Goal: Task Accomplishment & Management: Complete application form

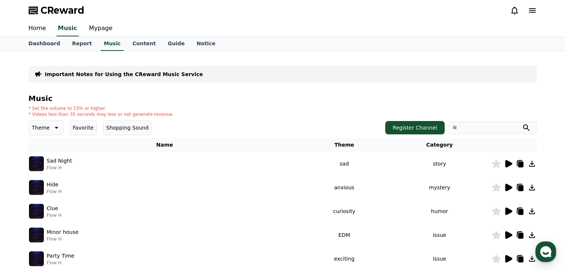
click at [257, 111] on div "* Set the volume to 15% or higher. * Videos less than 35 seconds may less or no…" at bounding box center [283, 112] width 508 height 12
click at [38, 32] on link "Home" at bounding box center [37, 29] width 29 height 16
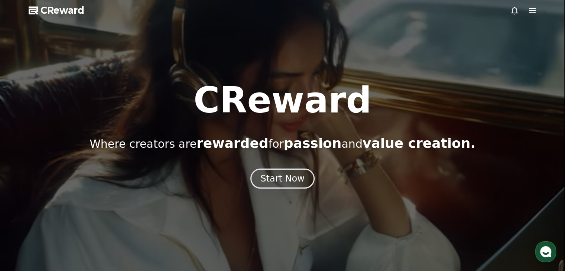
click at [517, 12] on icon at bounding box center [514, 11] width 7 height 8
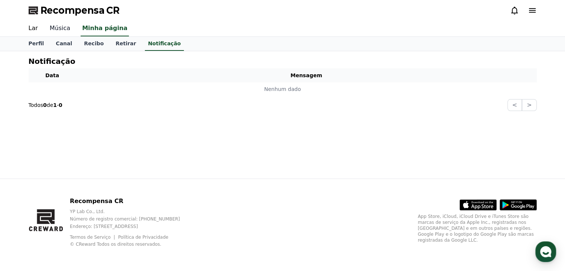
click at [59, 28] on font "Música" at bounding box center [60, 28] width 20 height 7
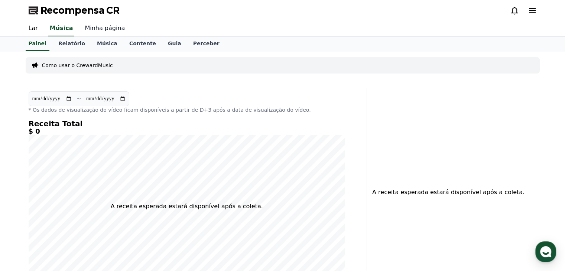
click at [97, 27] on font "Minha página" at bounding box center [105, 28] width 40 height 7
select select "**********"
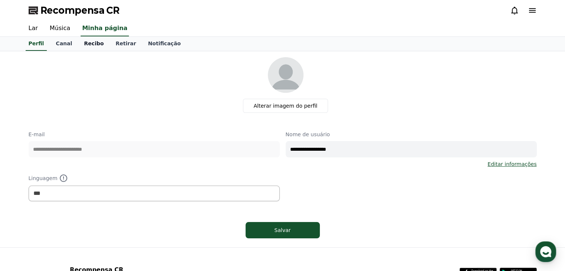
click at [84, 45] on font "Recibo" at bounding box center [94, 44] width 20 height 6
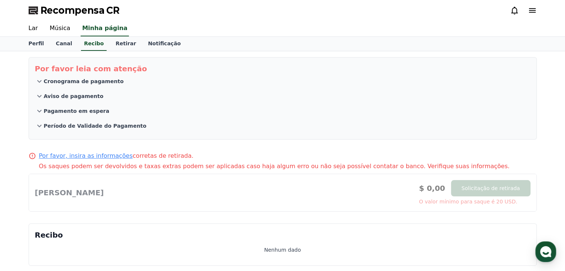
click at [82, 82] on font "Cronograma de pagamento" at bounding box center [84, 81] width 80 height 6
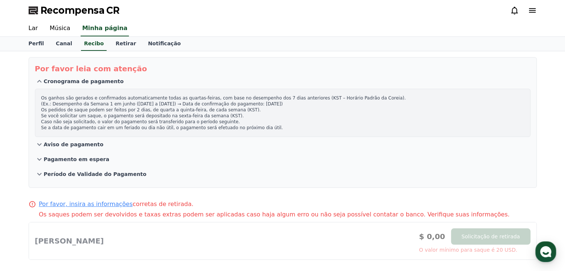
click at [70, 174] on font "Período de Validade do Pagamento" at bounding box center [95, 174] width 103 height 6
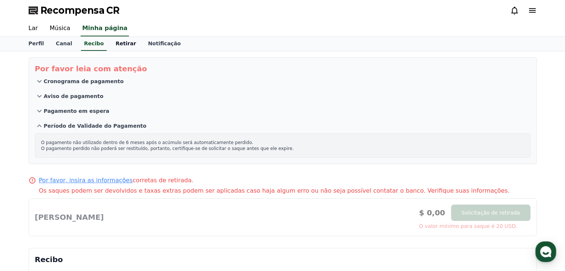
click at [112, 47] on link "Retirar" at bounding box center [126, 44] width 32 height 14
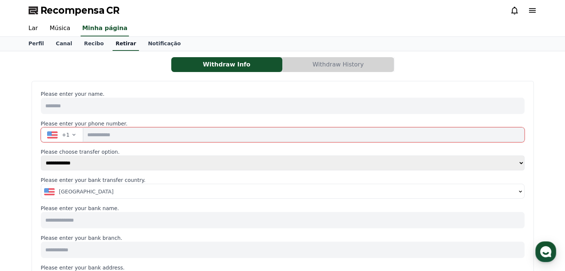
select select
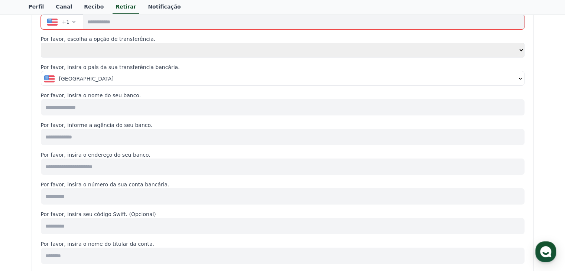
scroll to position [111, 0]
click at [68, 25] on button "+1" at bounding box center [62, 23] width 43 height 15
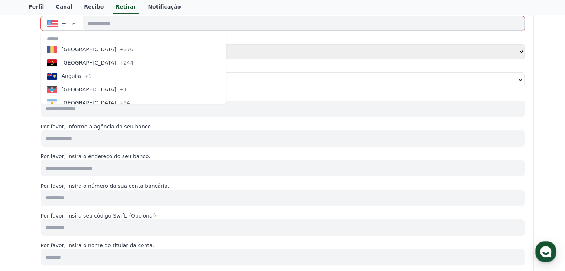
scroll to position [74, 0]
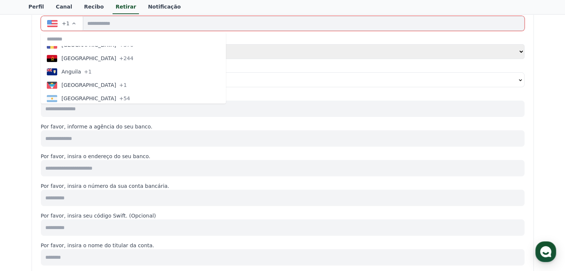
click at [73, 24] on icon "button" at bounding box center [74, 23] width 6 height 6
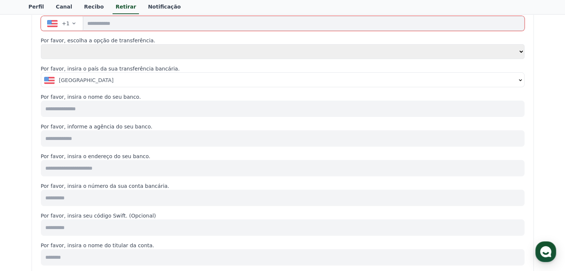
click at [73, 24] on icon "button" at bounding box center [74, 23] width 6 height 6
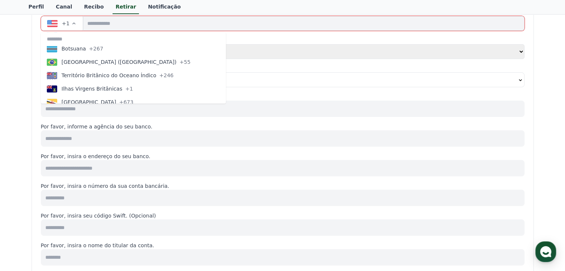
scroll to position [372, 0]
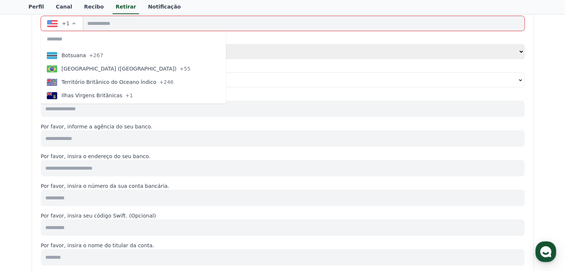
click at [180, 69] on font "+55" at bounding box center [185, 69] width 11 height 6
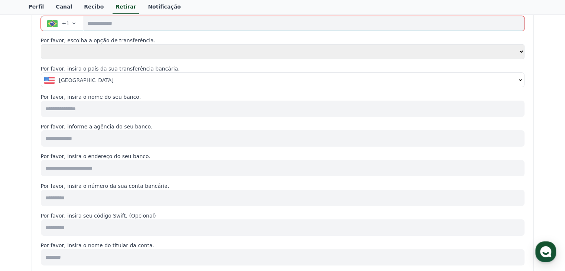
click at [136, 24] on input "tel" at bounding box center [303, 23] width 441 height 15
type input "**********"
click at [110, 80] on div "Estados Unidos" at bounding box center [280, 80] width 472 height 7
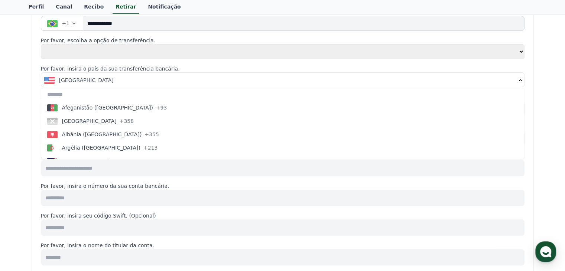
click at [120, 52] on select "**********" at bounding box center [283, 51] width 484 height 15
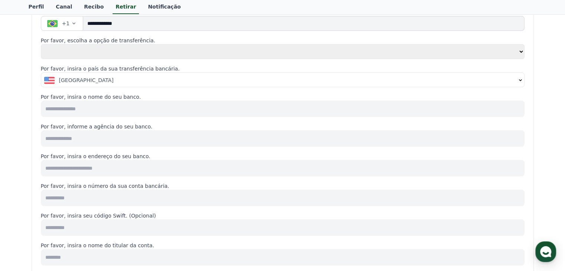
select select "******"
click at [41, 51] on select "**********" at bounding box center [283, 51] width 484 height 15
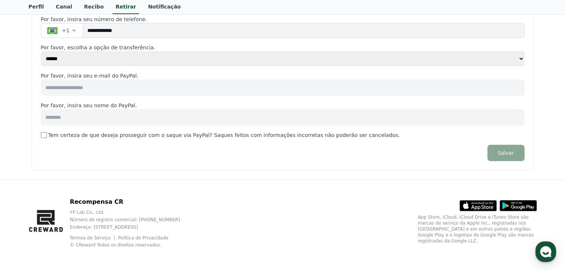
click at [144, 57] on select "**********" at bounding box center [283, 58] width 484 height 15
click at [41, 51] on select "**********" at bounding box center [283, 58] width 484 height 15
click at [147, 85] on input at bounding box center [283, 88] width 484 height 16
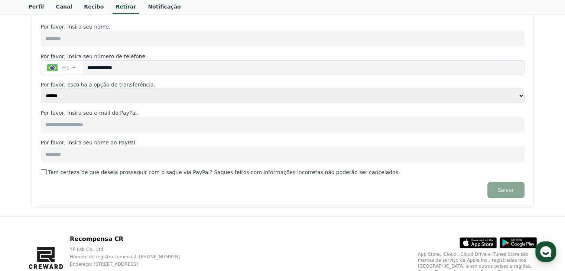
click at [123, 126] on input at bounding box center [283, 125] width 484 height 16
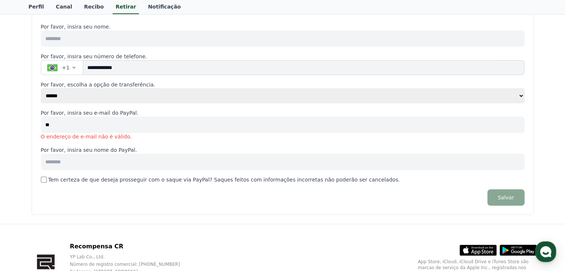
type input "*"
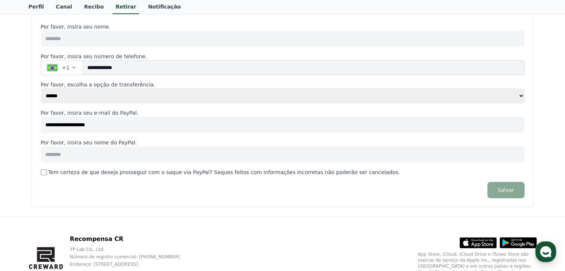
click at [128, 126] on input "**********" at bounding box center [283, 125] width 484 height 16
type input "**********"
click at [124, 160] on input at bounding box center [283, 154] width 484 height 16
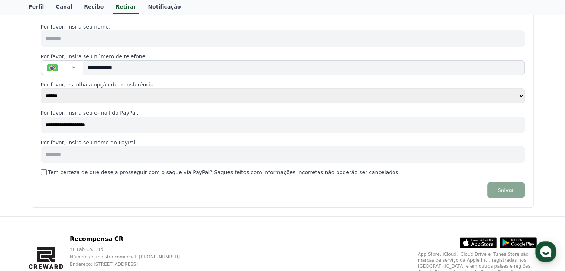
paste input "**********"
type input "**********"
click at [504, 188] on font "Salvar" at bounding box center [506, 190] width 16 height 6
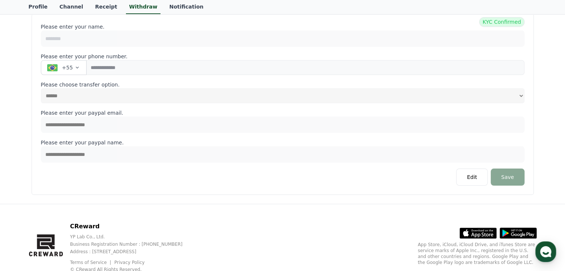
click at [450, 142] on p "Please enter your paypal name." at bounding box center [283, 142] width 484 height 7
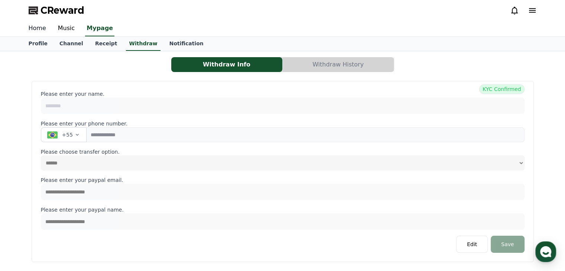
click at [30, 28] on link "Home" at bounding box center [37, 29] width 29 height 16
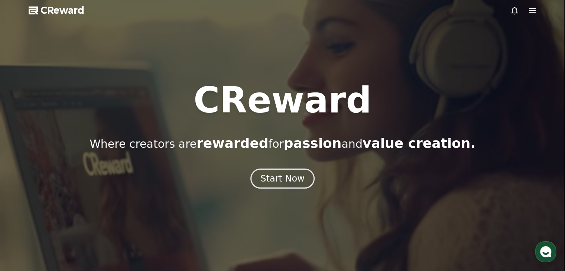
click at [514, 10] on icon at bounding box center [514, 10] width 9 height 9
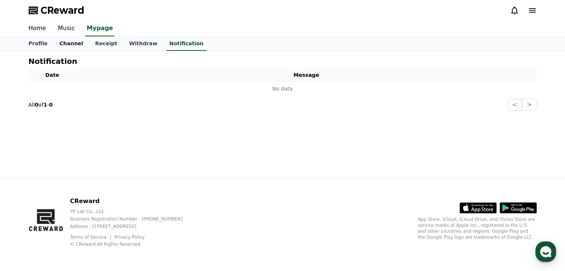
click at [65, 43] on link "Channel" at bounding box center [72, 44] width 36 height 14
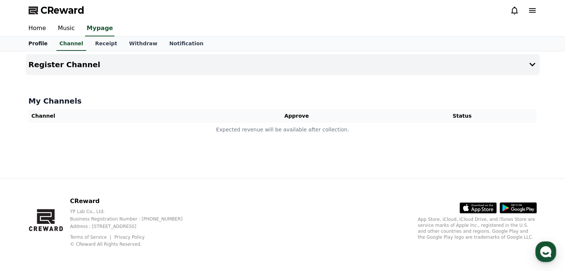
click at [36, 43] on link "Profile" at bounding box center [38, 44] width 31 height 14
select select "**********"
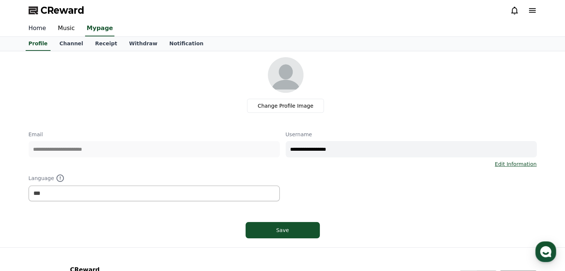
click at [39, 30] on link "Home" at bounding box center [37, 29] width 29 height 16
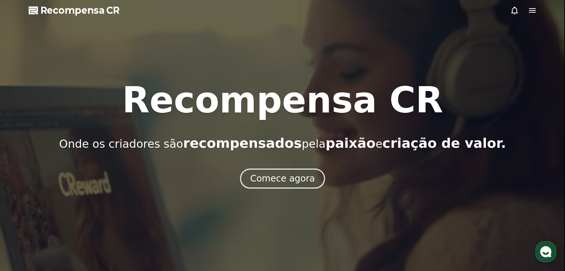
click at [532, 10] on icon at bounding box center [532, 10] width 7 height 4
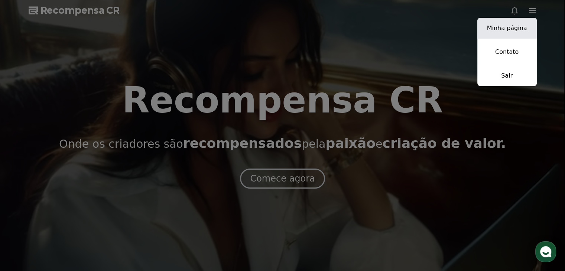
click at [491, 28] on font "Minha página" at bounding box center [507, 28] width 40 height 7
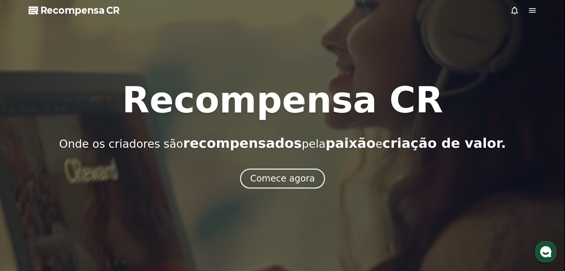
select select "**********"
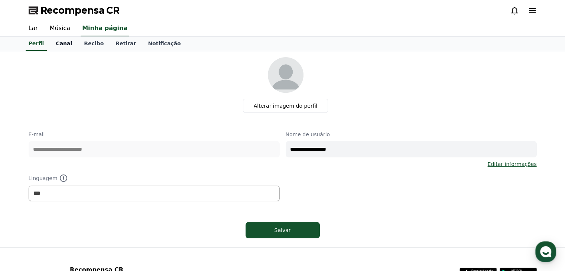
click at [61, 45] on font "Canal" at bounding box center [64, 44] width 16 height 6
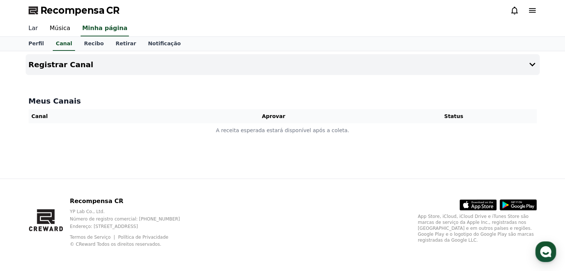
click at [34, 28] on font "Lar" at bounding box center [33, 28] width 9 height 7
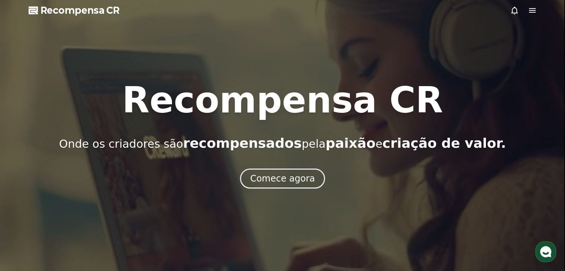
click at [534, 11] on icon at bounding box center [532, 10] width 9 height 9
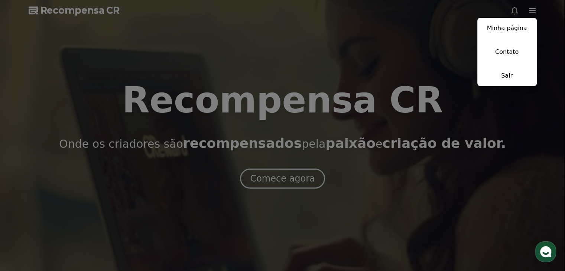
drag, startPoint x: 516, startPoint y: 27, endPoint x: 477, endPoint y: 27, distance: 38.7
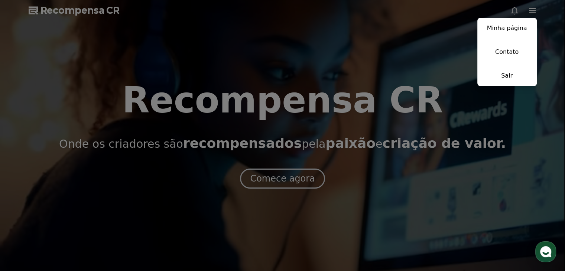
click at [516, 27] on font "Minha página" at bounding box center [507, 28] width 40 height 7
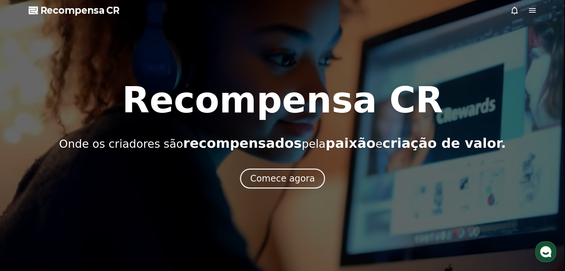
select select "**********"
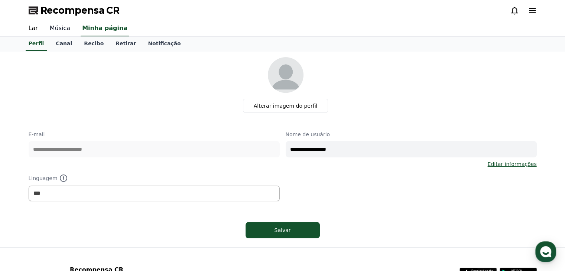
click at [59, 31] on font "Música" at bounding box center [60, 28] width 20 height 7
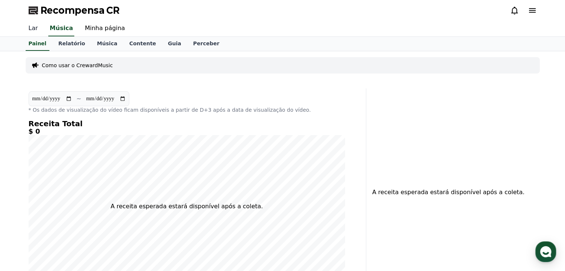
click at [35, 25] on font "Lar" at bounding box center [33, 28] width 9 height 7
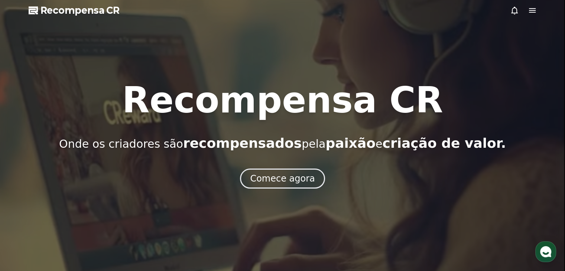
click at [533, 12] on icon at bounding box center [532, 10] width 7 height 4
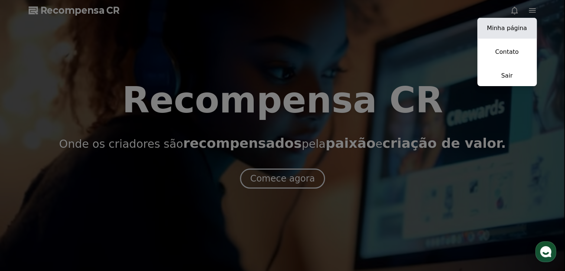
click at [505, 29] on font "Minha página" at bounding box center [507, 28] width 40 height 7
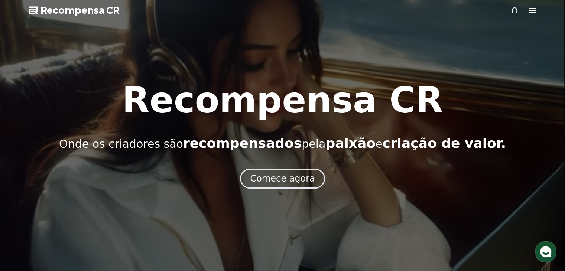
select select "**********"
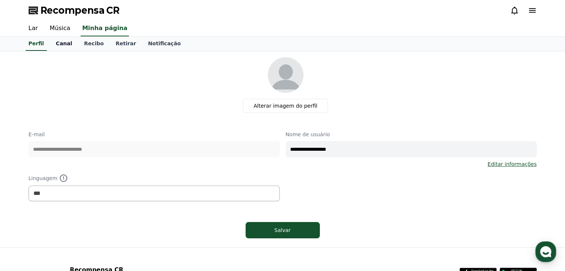
click at [63, 43] on font "Canal" at bounding box center [64, 44] width 16 height 6
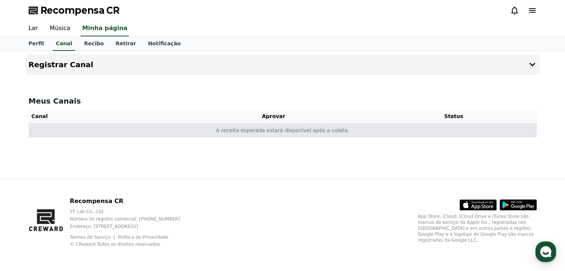
click at [277, 133] on font "A receita esperada estará disponível após a coleta." at bounding box center [282, 130] width 133 height 6
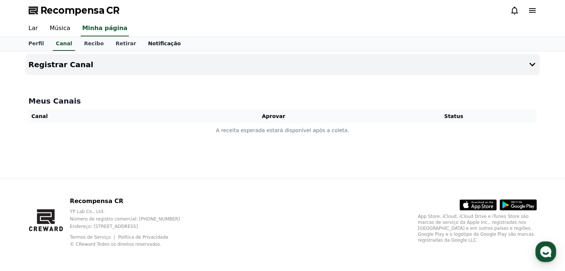
click at [151, 45] on font "Notificação" at bounding box center [164, 44] width 33 height 6
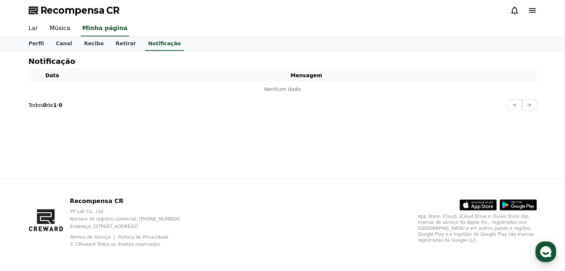
click at [33, 29] on font "Lar" at bounding box center [33, 28] width 9 height 7
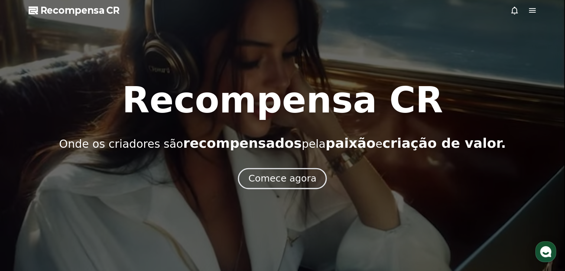
click at [286, 185] on button "Comece agora" at bounding box center [282, 178] width 89 height 21
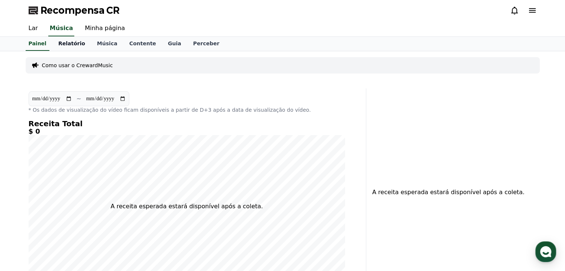
click at [75, 48] on link "Relatório" at bounding box center [71, 44] width 39 height 14
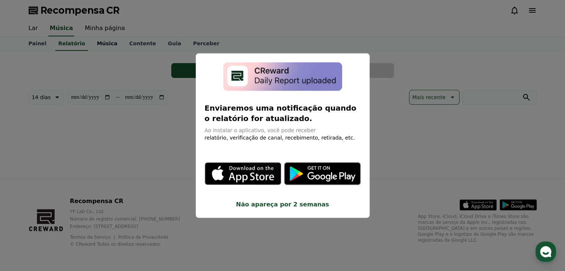
click at [104, 46] on button "fechar modal" at bounding box center [282, 135] width 565 height 271
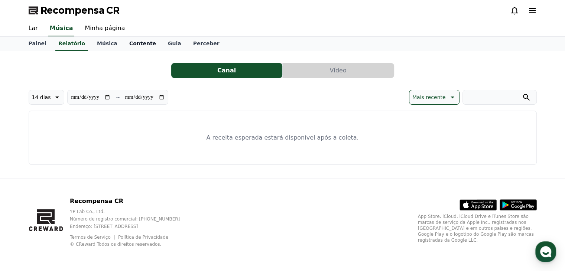
click at [142, 44] on link "Contente" at bounding box center [142, 44] width 39 height 14
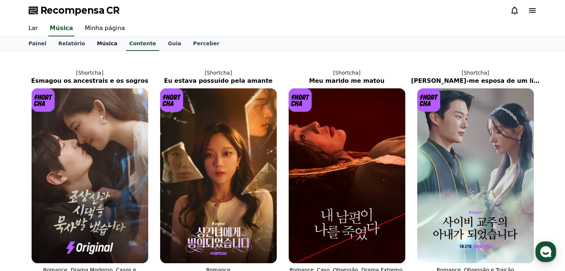
click at [97, 46] on font "Música" at bounding box center [107, 44] width 20 height 6
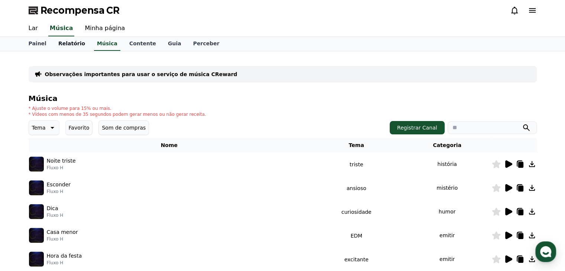
click at [70, 46] on font "Relatório" at bounding box center [71, 44] width 27 height 6
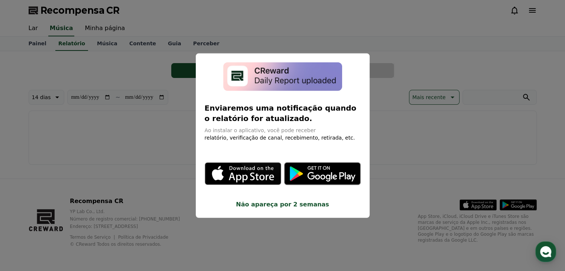
click at [116, 44] on button "fechar modal" at bounding box center [282, 135] width 565 height 271
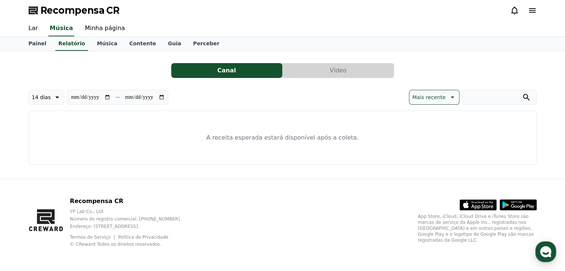
click at [238, 73] on button "Canal" at bounding box center [226, 70] width 111 height 15
click at [440, 98] on font "Mais recente" at bounding box center [429, 97] width 33 height 6
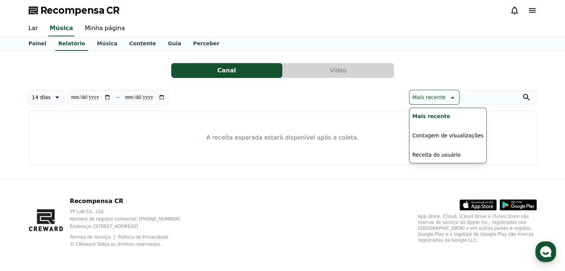
click at [363, 68] on button "Vídeo" at bounding box center [338, 70] width 111 height 15
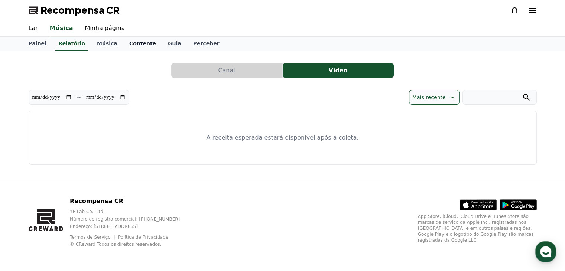
click at [137, 42] on font "Contente" at bounding box center [142, 44] width 27 height 6
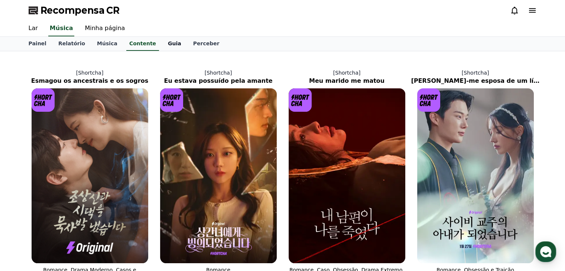
click at [168, 45] on font "Guia" at bounding box center [174, 44] width 13 height 6
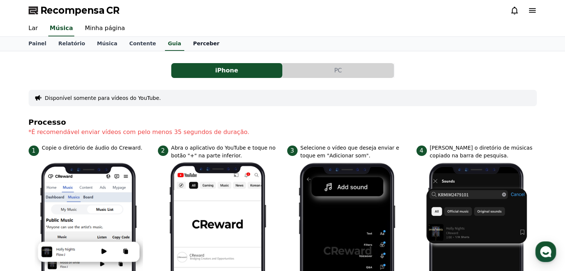
click at [193, 42] on font "Perceber" at bounding box center [206, 44] width 26 height 6
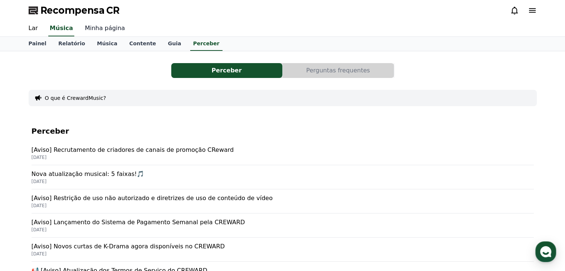
click at [98, 30] on font "Minha página" at bounding box center [105, 28] width 40 height 7
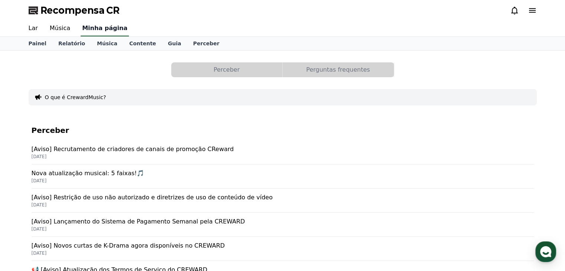
select select "**********"
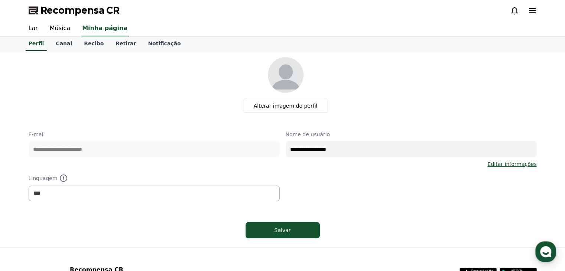
click at [523, 12] on div at bounding box center [523, 10] width 27 height 9
drag, startPoint x: 538, startPoint y: 6, endPoint x: 534, endPoint y: 9, distance: 4.7
click at [538, 6] on div "Recompensa CR" at bounding box center [283, 10] width 520 height 21
click at [534, 9] on icon at bounding box center [532, 10] width 9 height 9
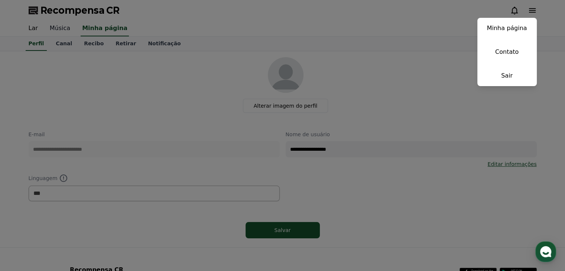
click at [60, 30] on button "fechar" at bounding box center [282, 135] width 565 height 271
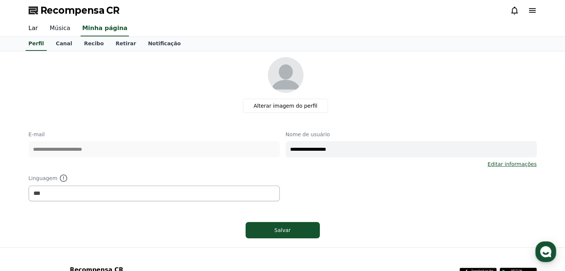
click at [58, 29] on font "Música" at bounding box center [60, 28] width 20 height 7
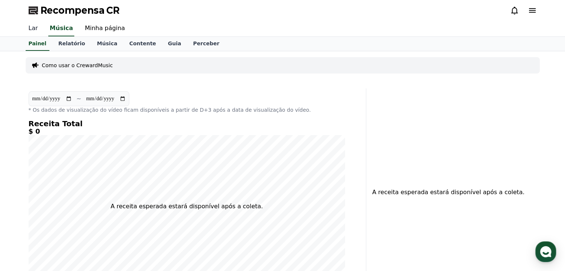
click at [36, 30] on font "Lar" at bounding box center [33, 28] width 9 height 7
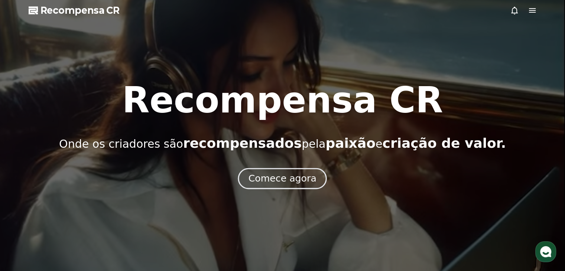
click at [278, 174] on font "Comece agora" at bounding box center [283, 178] width 68 height 11
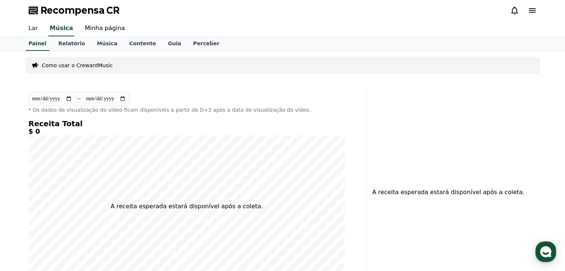
click at [35, 30] on font "Lar" at bounding box center [33, 28] width 9 height 7
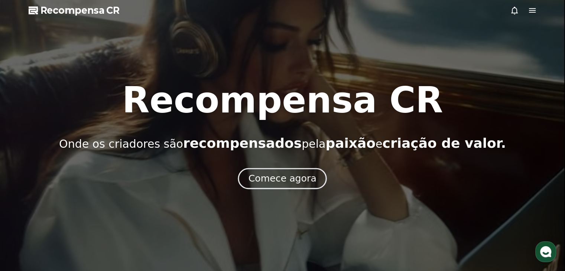
click at [271, 181] on font "Comece agora" at bounding box center [283, 178] width 68 height 11
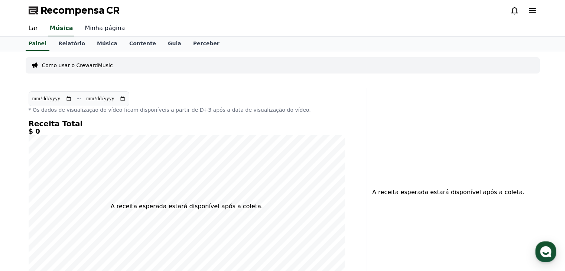
click at [91, 30] on font "Minha página" at bounding box center [105, 28] width 40 height 7
select select "**********"
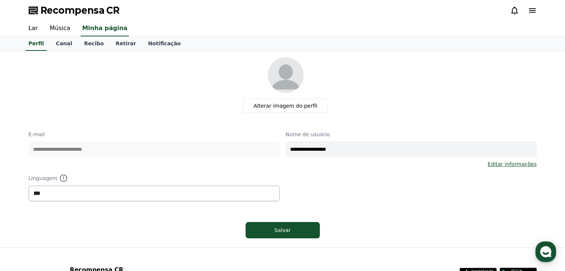
click at [247, 193] on select "*** ****** ***" at bounding box center [154, 194] width 251 height 16
click at [298, 229] on div "Salvar" at bounding box center [283, 230] width 45 height 7
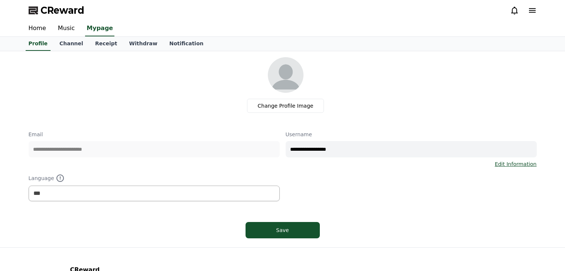
select select "**********"
click at [164, 45] on link "Notification" at bounding box center [187, 44] width 46 height 14
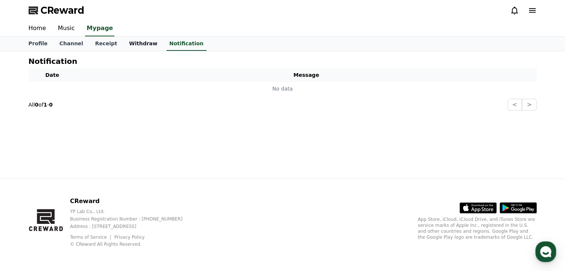
click at [134, 43] on link "Withdraw" at bounding box center [143, 44] width 40 height 14
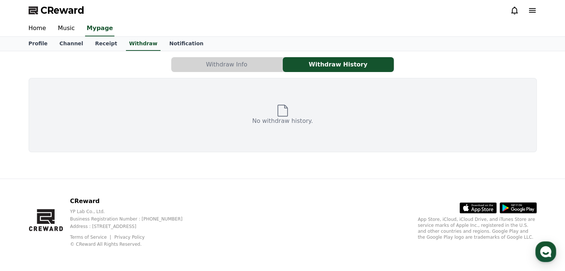
click at [204, 65] on button "Withdraw Info" at bounding box center [226, 64] width 111 height 15
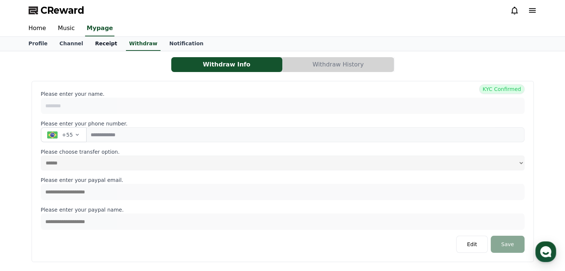
click at [101, 45] on link "Receipt" at bounding box center [106, 44] width 34 height 14
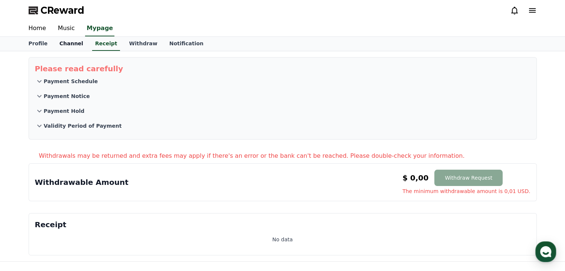
click at [73, 45] on link "Channel" at bounding box center [72, 44] width 36 height 14
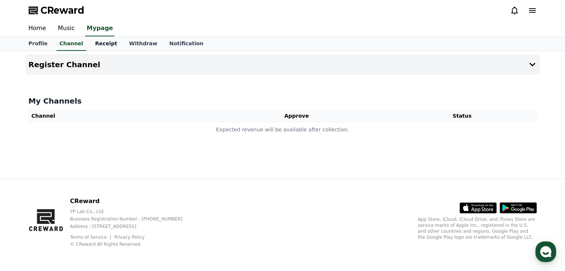
click at [100, 45] on link "Receipt" at bounding box center [106, 44] width 34 height 14
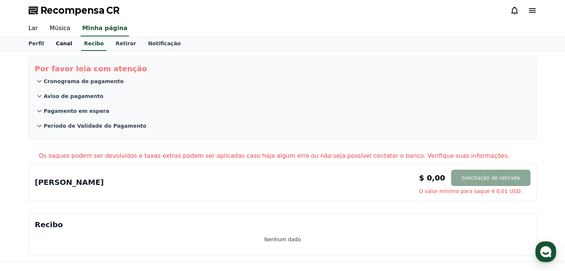
click at [61, 41] on font "Canal" at bounding box center [64, 44] width 16 height 6
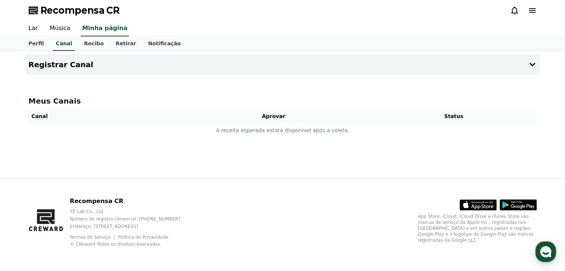
click at [249, 122] on th "Aprovar" at bounding box center [273, 116] width 195 height 14
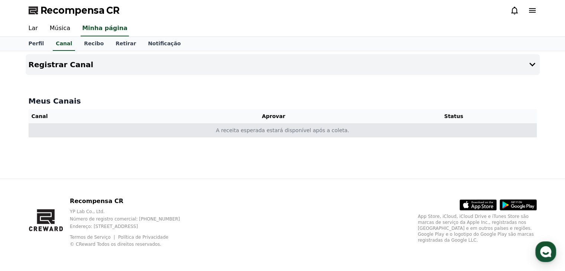
click at [249, 136] on td "A receita esperada estará disponível após a coleta." at bounding box center [283, 130] width 508 height 14
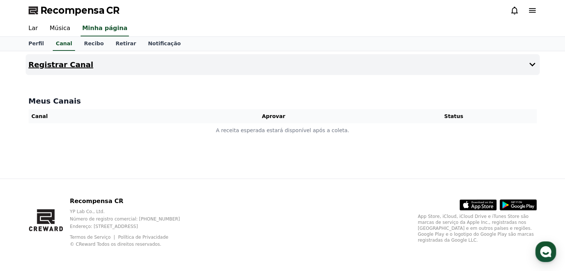
click at [330, 70] on button "Registrar Canal" at bounding box center [283, 64] width 514 height 21
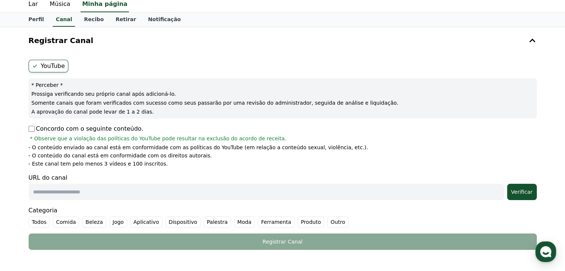
scroll to position [37, 0]
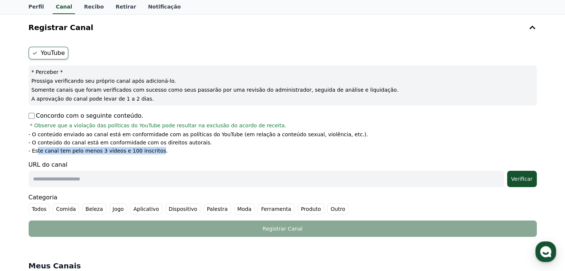
drag, startPoint x: 36, startPoint y: 153, endPoint x: 147, endPoint y: 153, distance: 111.5
click at [147, 153] on font "- Este canal tem pelo menos 3 vídeos e 100 inscritos." at bounding box center [98, 151] width 139 height 6
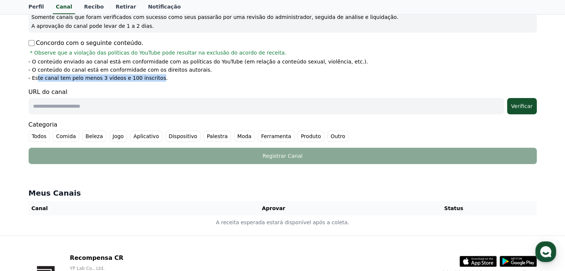
scroll to position [111, 0]
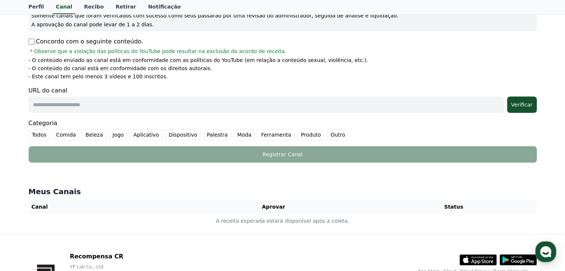
click at [153, 103] on input "text" at bounding box center [267, 105] width 476 height 16
paste input "**********"
type input "**********"
click at [331, 132] on font "Outro" at bounding box center [338, 135] width 14 height 6
click at [523, 107] on div "Verificar" at bounding box center [522, 104] width 24 height 7
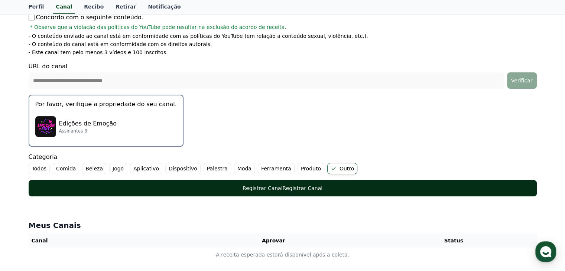
scroll to position [149, 0]
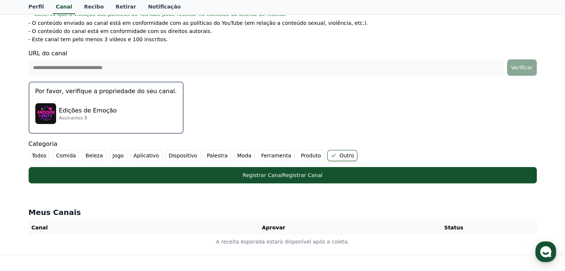
click at [78, 99] on div "Edições de Emoção Assinantes 8" at bounding box center [106, 114] width 142 height 30
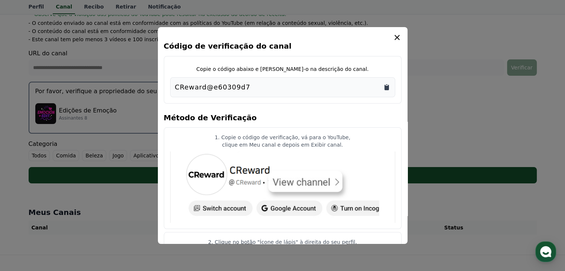
click at [387, 87] on icon "Copiar para a área de transferência" at bounding box center [387, 88] width 4 height 6
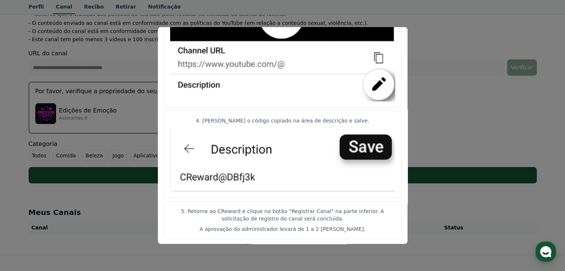
scroll to position [186, 0]
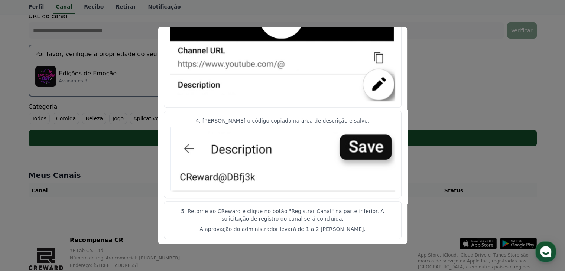
click at [444, 101] on button "fechar modal" at bounding box center [282, 135] width 565 height 271
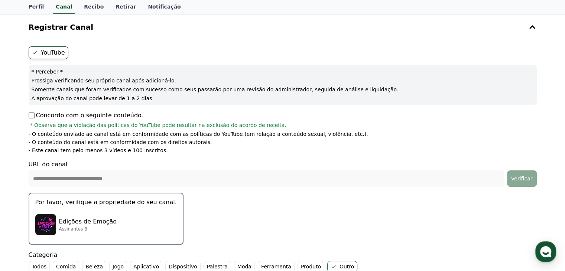
scroll to position [149, 0]
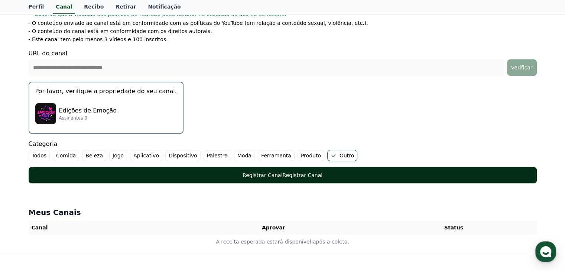
click at [312, 174] on font "Registrar Canal" at bounding box center [303, 175] width 40 height 6
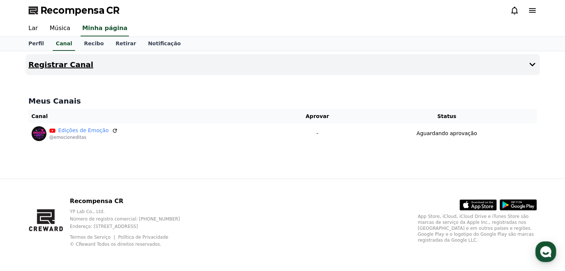
click at [230, 65] on button "Registrar Canal" at bounding box center [283, 64] width 514 height 21
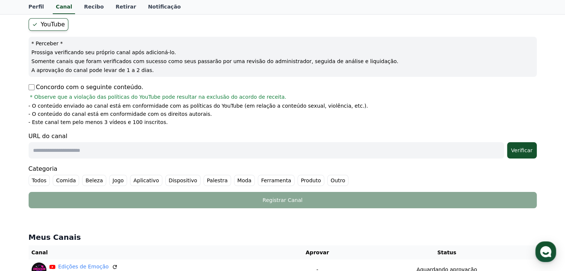
scroll to position [111, 0]
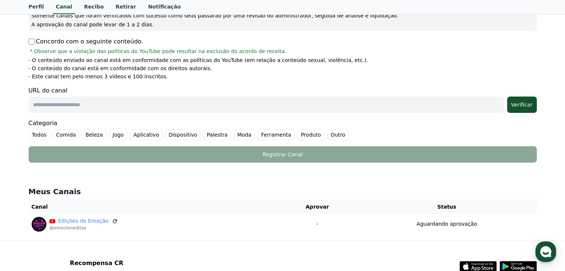
click at [154, 108] on input "text" at bounding box center [267, 105] width 476 height 16
paste input "**********"
type input "**********"
click at [331, 135] on font "Outro" at bounding box center [338, 135] width 14 height 6
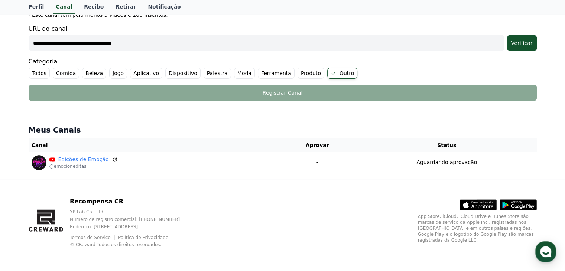
scroll to position [174, 0]
click at [528, 45] on font "Verificar" at bounding box center [522, 43] width 22 height 6
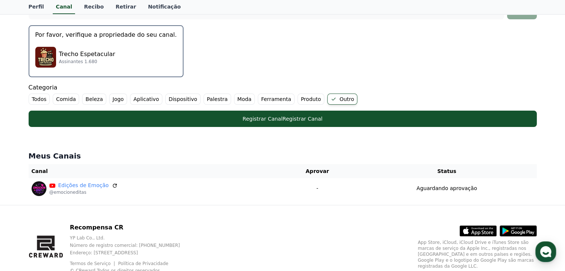
scroll to position [194, 0]
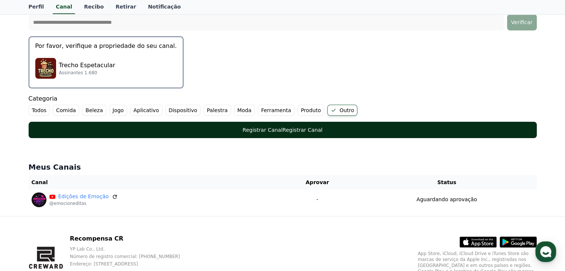
click at [259, 131] on font "Registrar Canal" at bounding box center [263, 130] width 40 height 6
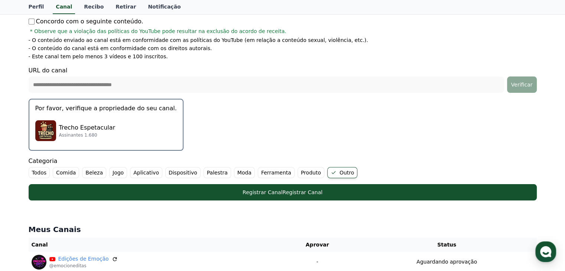
scroll to position [120, 0]
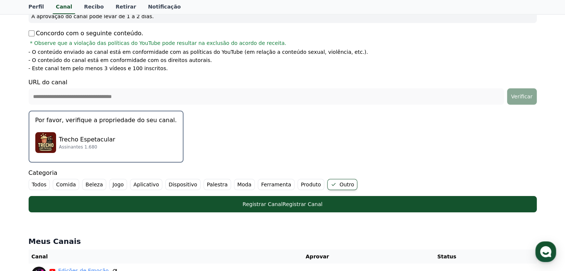
click at [116, 139] on div "Trecho Espetacular Assinantes 1.680" at bounding box center [106, 143] width 142 height 30
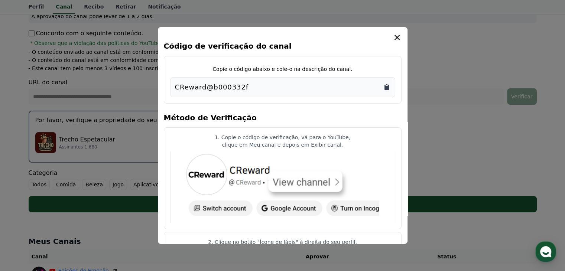
click at [388, 89] on icon "Copiar para a área de transferência" at bounding box center [387, 88] width 4 height 6
click at [396, 36] on icon "modal" at bounding box center [397, 37] width 5 height 5
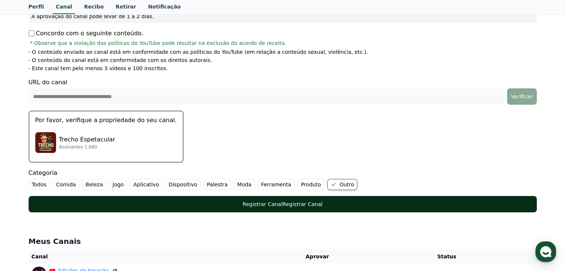
click at [324, 201] on div "Registrar Canal Registrar Canal" at bounding box center [282, 204] width 479 height 7
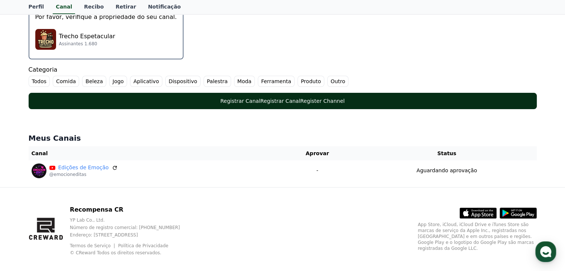
scroll to position [231, 0]
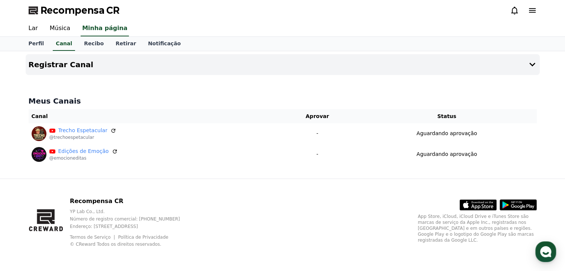
click at [298, 15] on div "Recompensa CR" at bounding box center [283, 10] width 520 height 21
